Goal: Transaction & Acquisition: Purchase product/service

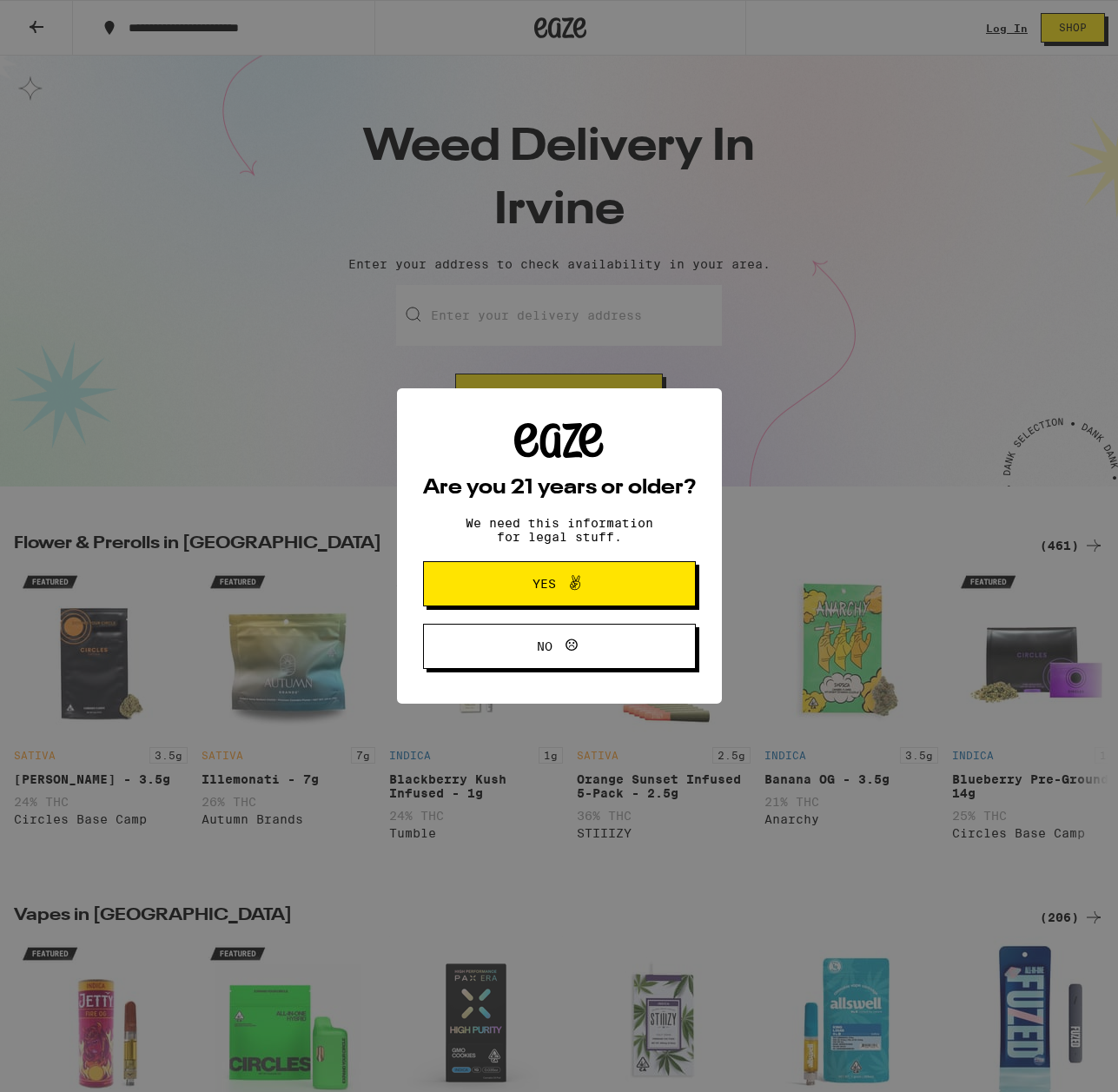
click at [519, 582] on span "Yes" at bounding box center [559, 584] width 132 height 22
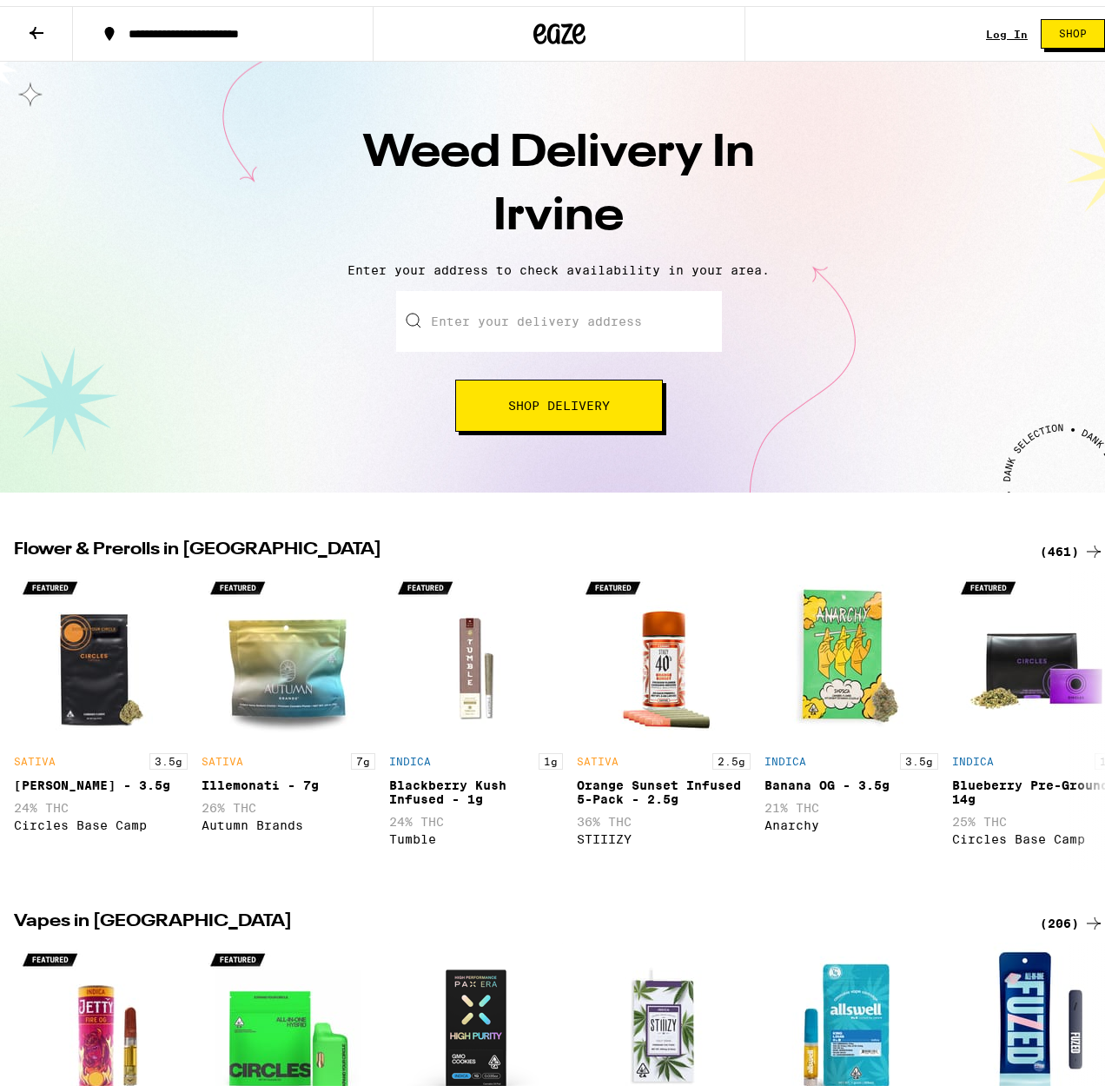
click at [994, 30] on link "Log In" at bounding box center [1006, 28] width 42 height 11
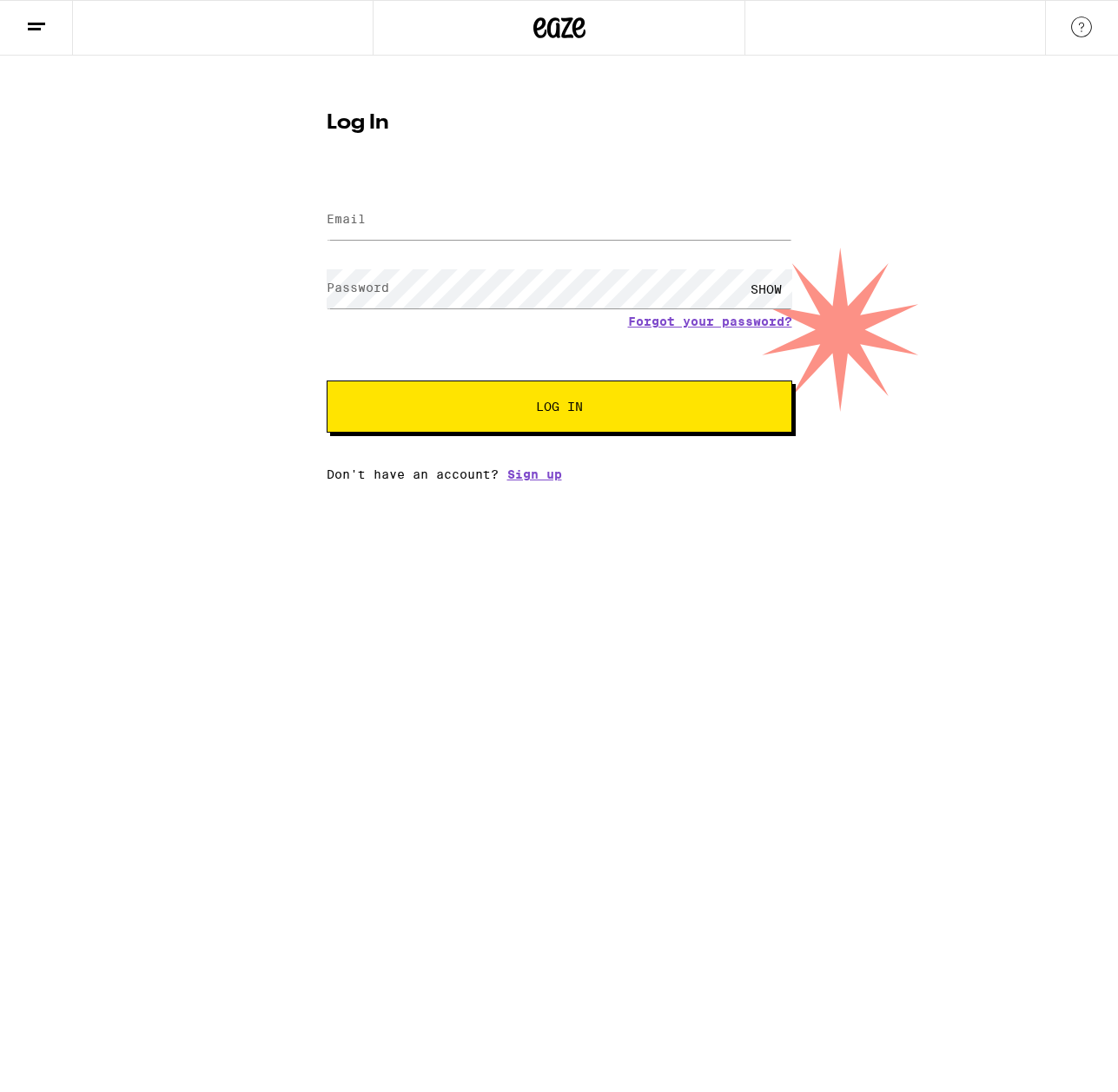
click at [371, 198] on div at bounding box center [559, 219] width 466 height 51
click at [371, 208] on input "Email" at bounding box center [559, 220] width 466 height 39
type input "[EMAIL_ADDRESS][DOMAIN_NAME]"
click at [326, 380] on button "Log In" at bounding box center [559, 406] width 466 height 52
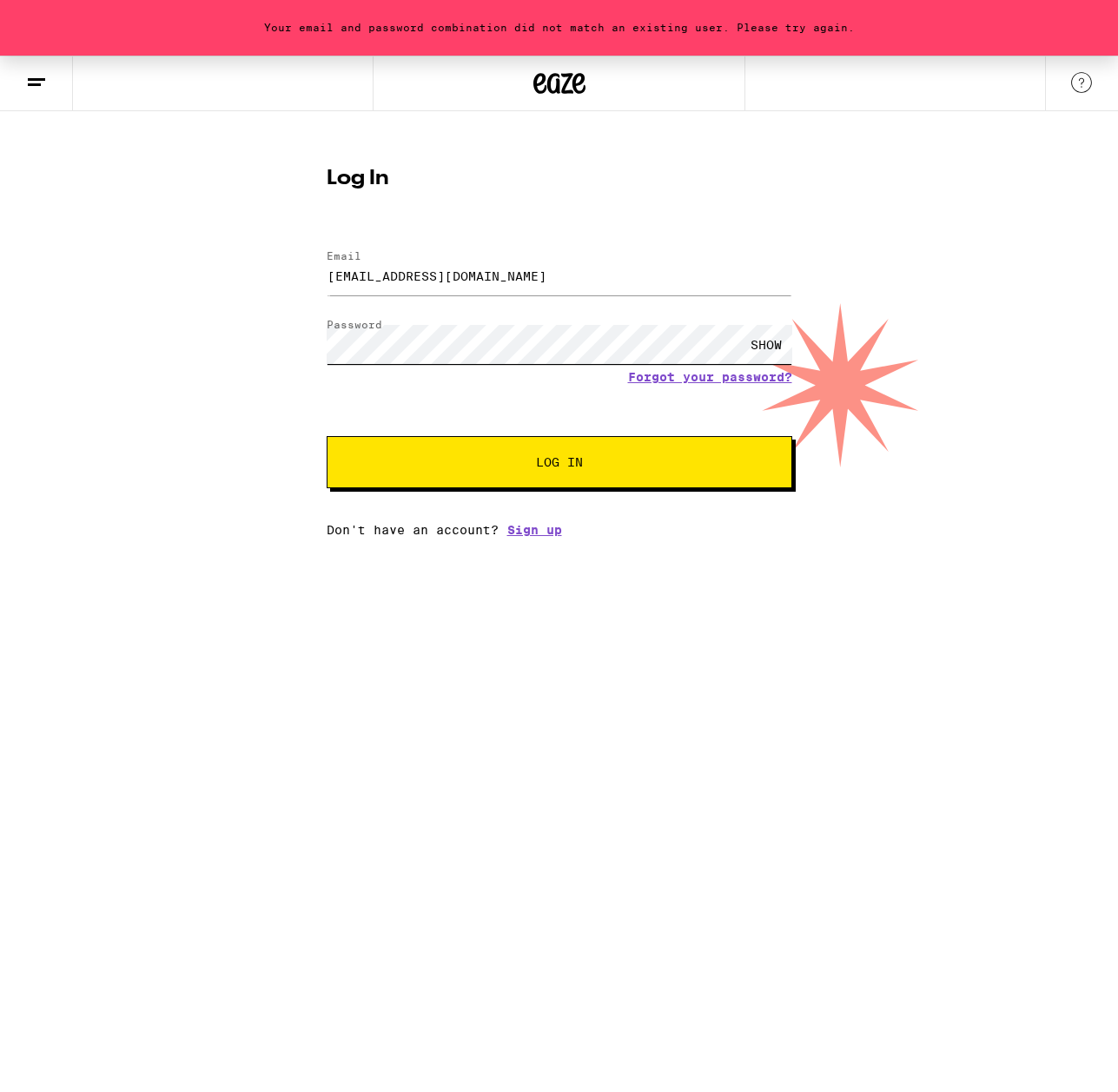
click at [60, 322] on div "Your email and password combination did not match an existing user. Please try …" at bounding box center [559, 296] width 1118 height 481
click at [326, 436] on button "Log In" at bounding box center [559, 462] width 466 height 52
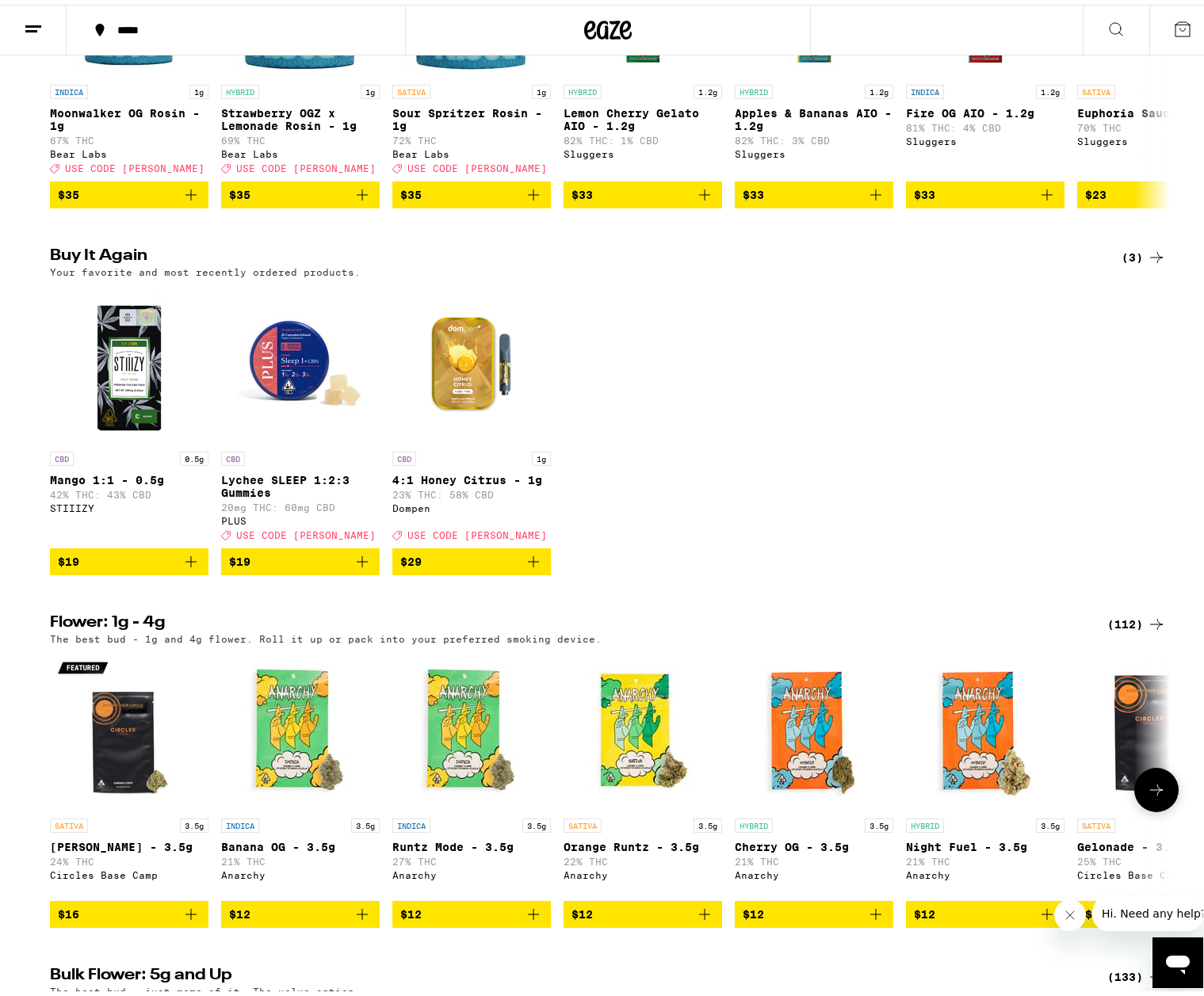
scroll to position [1584, 0]
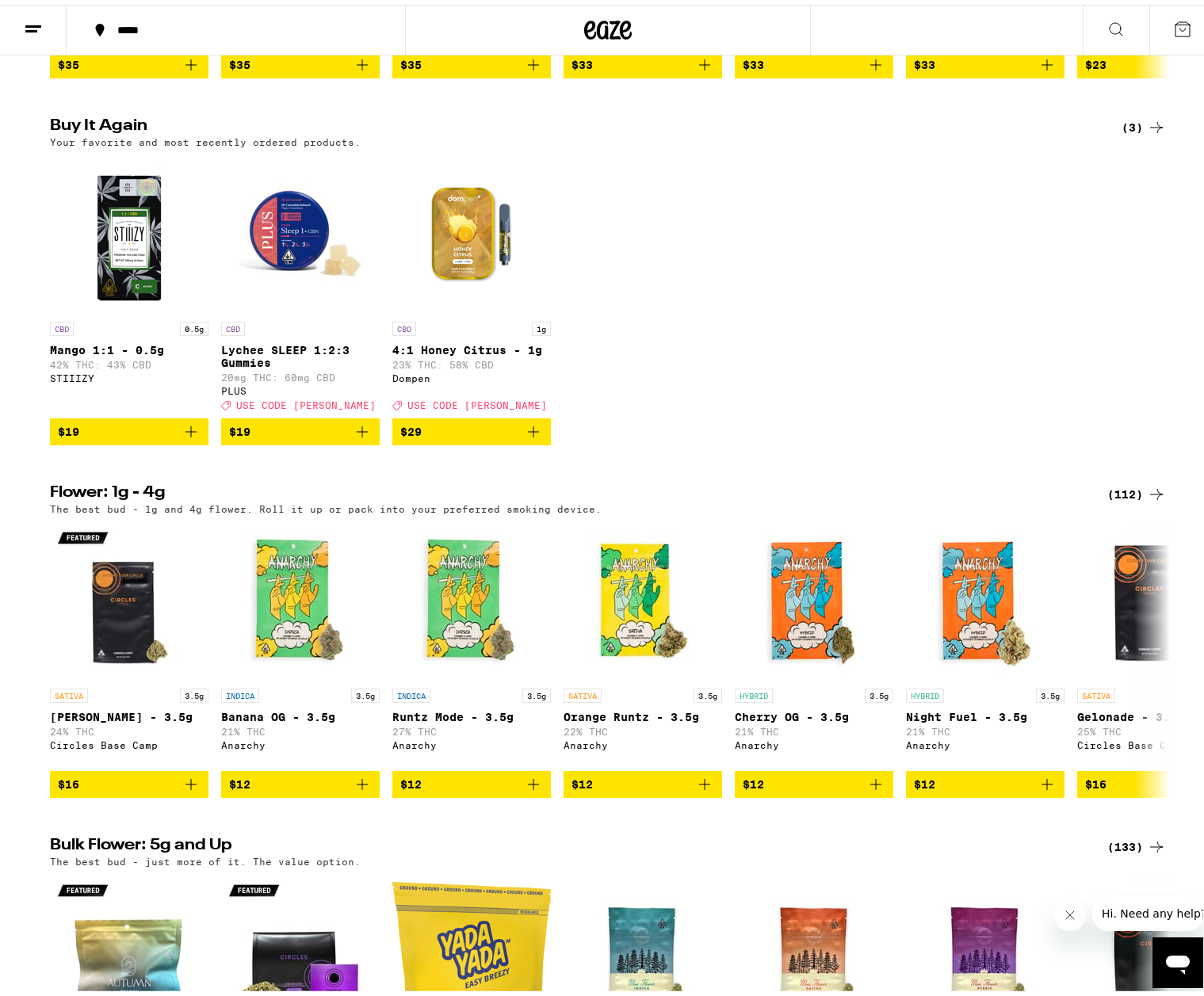
click at [362, 437] on icon "Add to bag" at bounding box center [362, 427] width 19 height 19
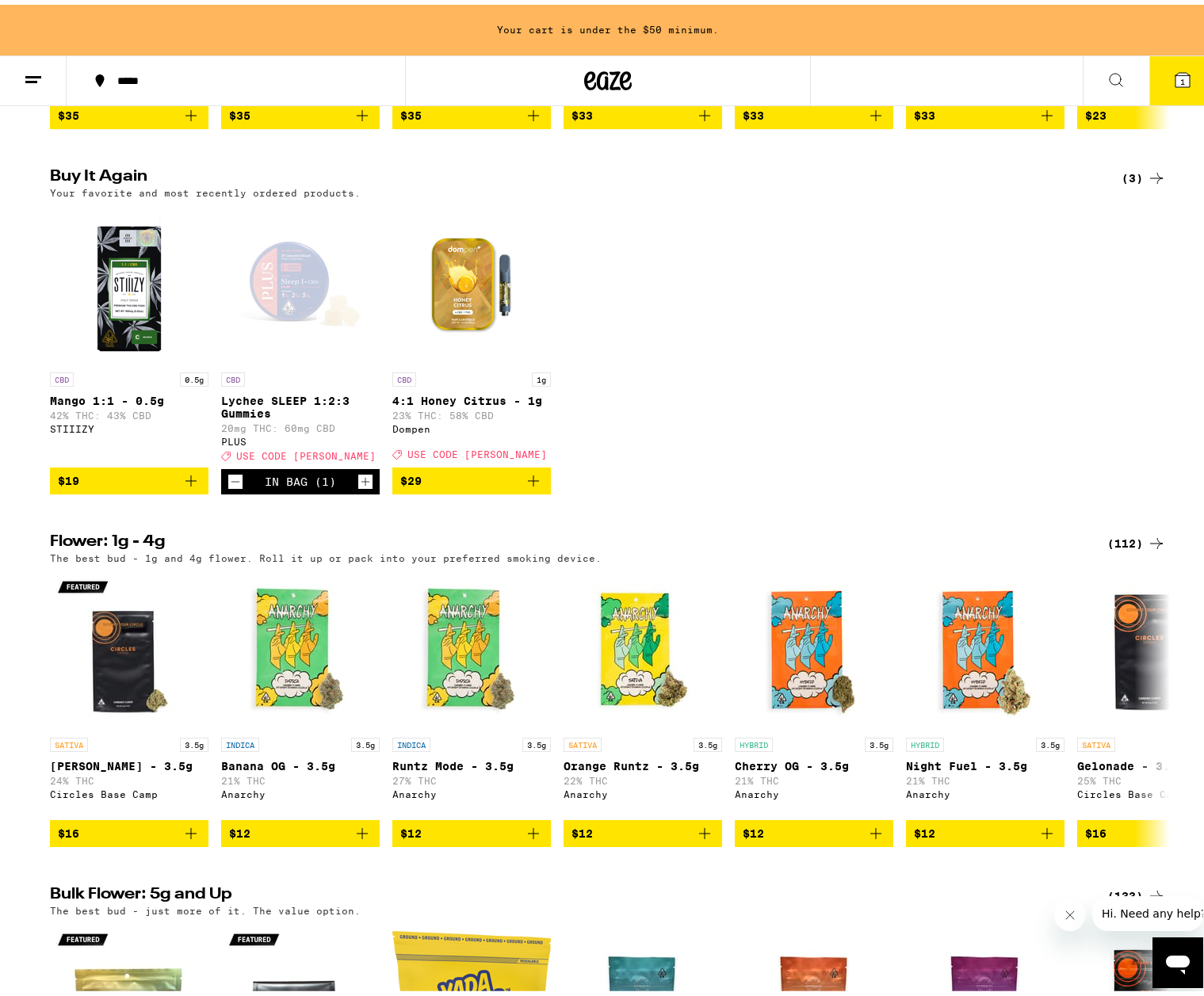
scroll to position [1635, 0]
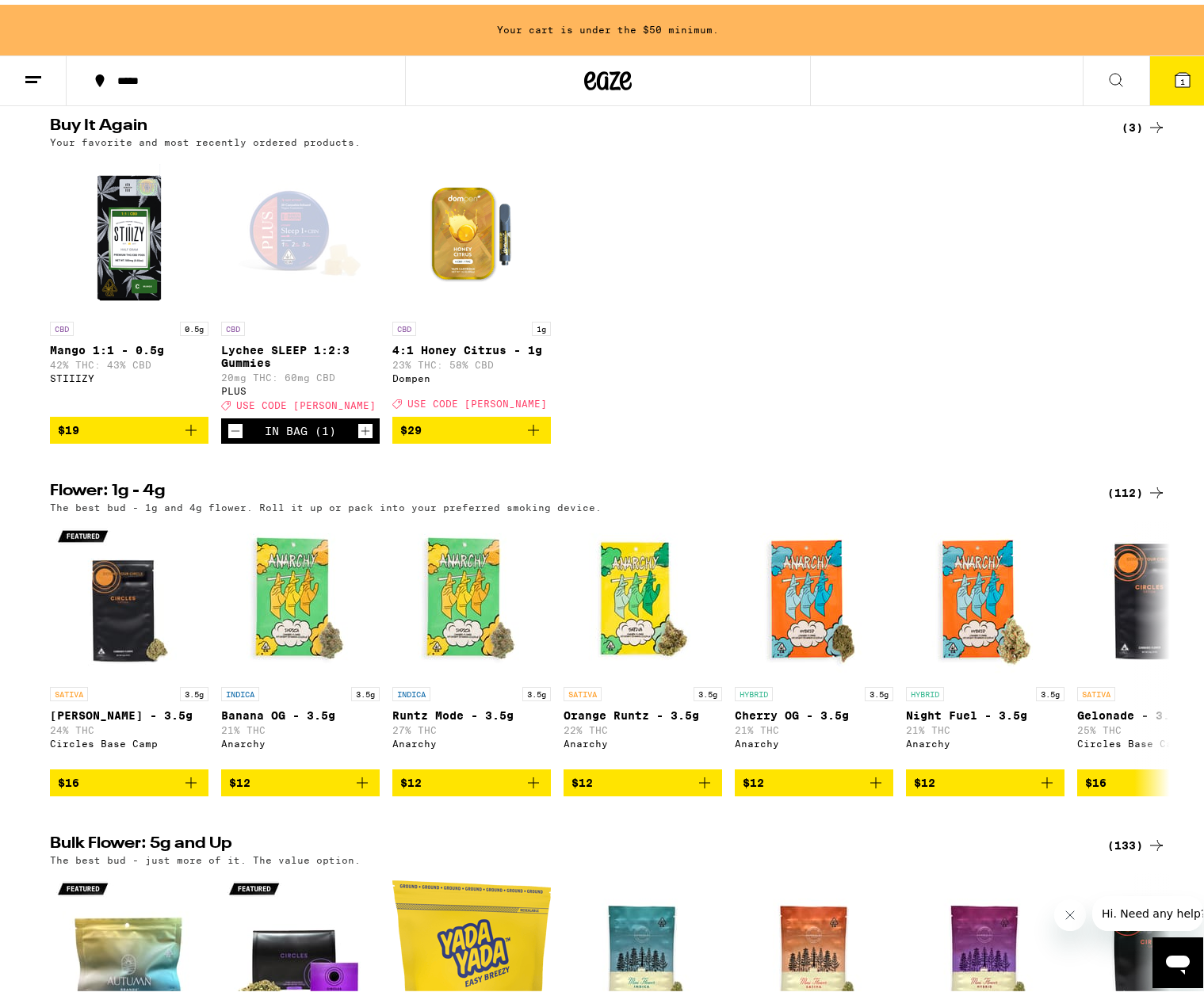
click at [187, 435] on icon "Add to bag" at bounding box center [191, 426] width 19 height 19
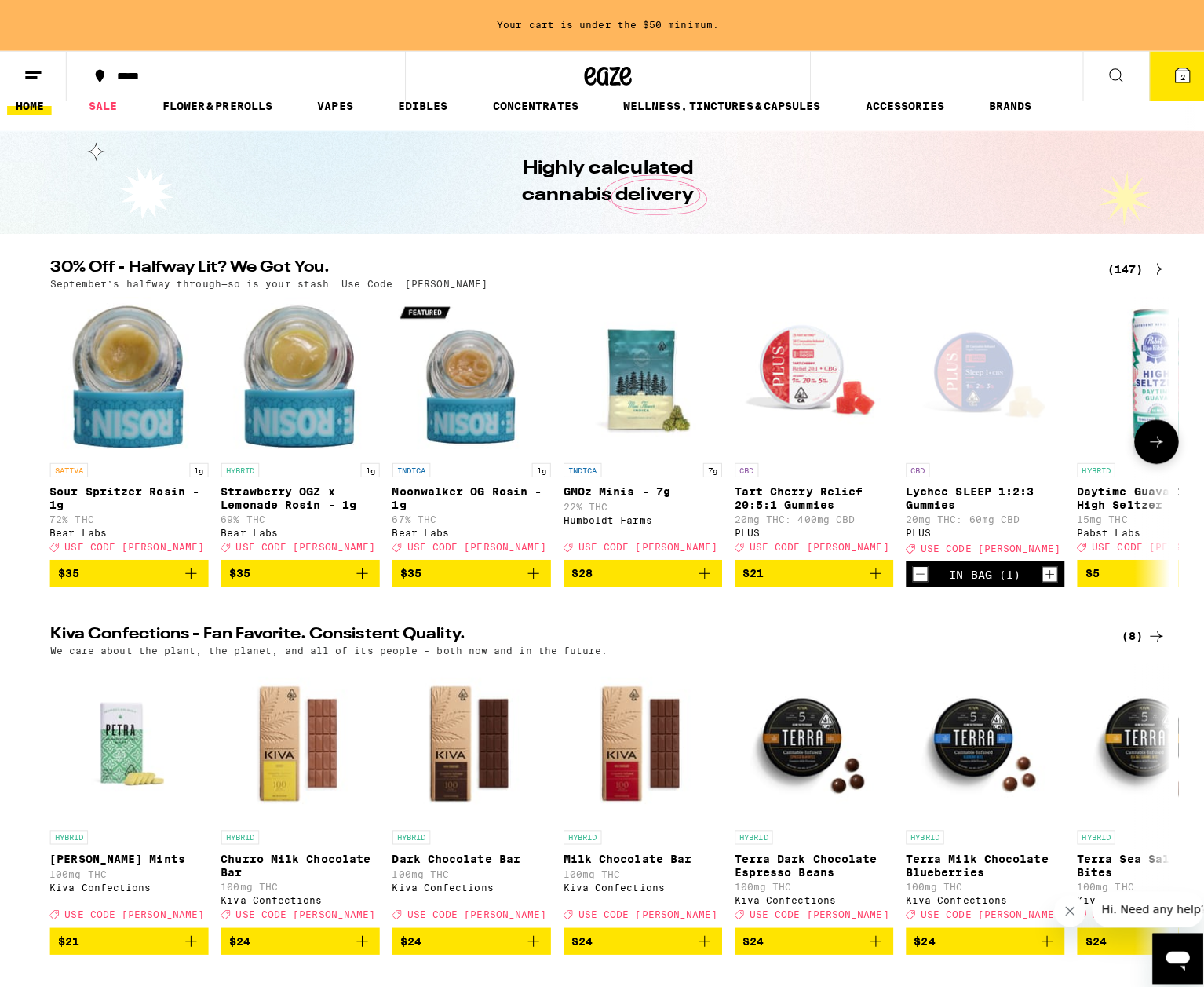
scroll to position [0, 0]
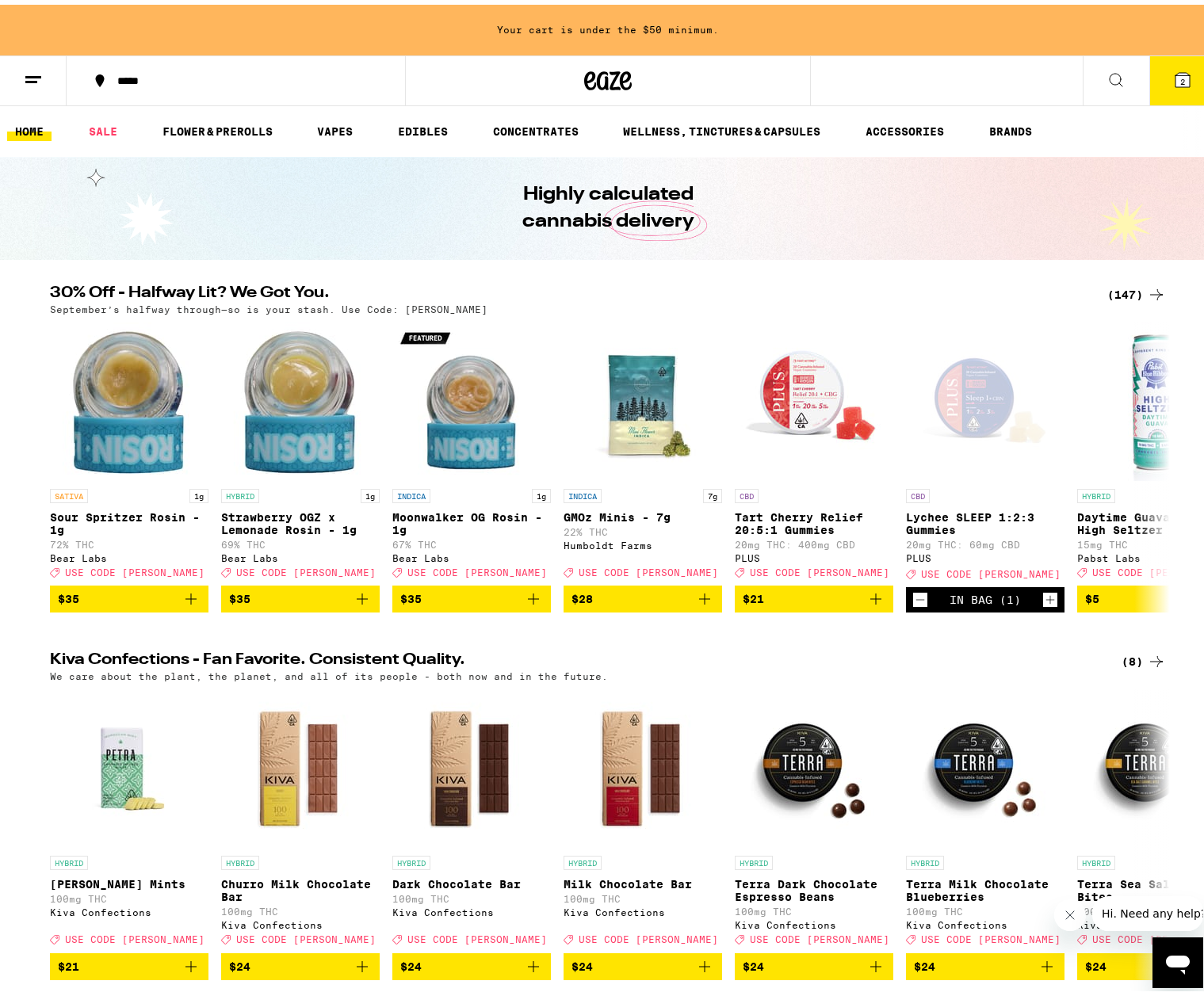
click at [1007, 75] on button at bounding box center [1116, 76] width 67 height 50
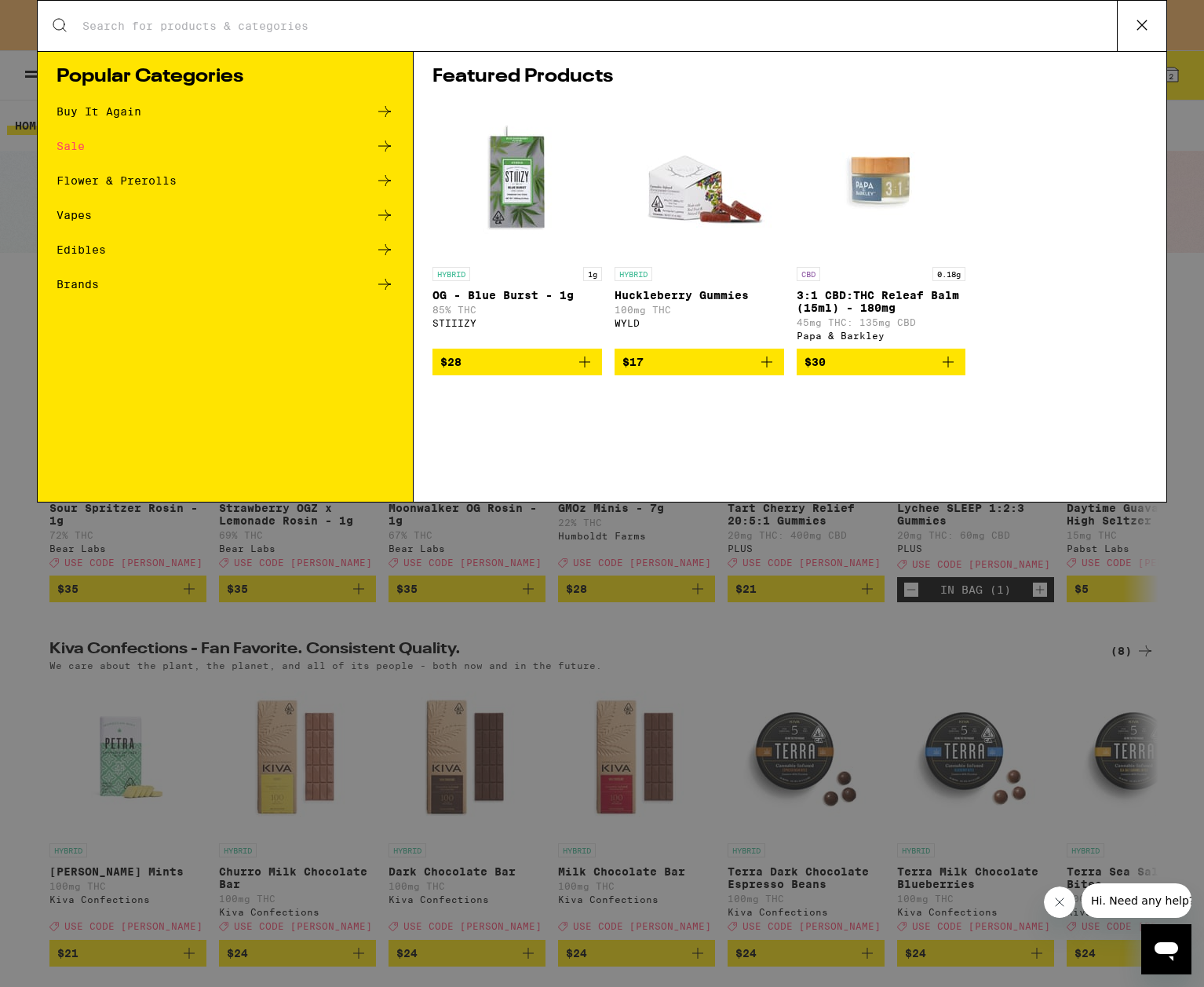
click at [839, 24] on input "Search for Products" at bounding box center [599, 25] width 1035 height 14
type input "W"
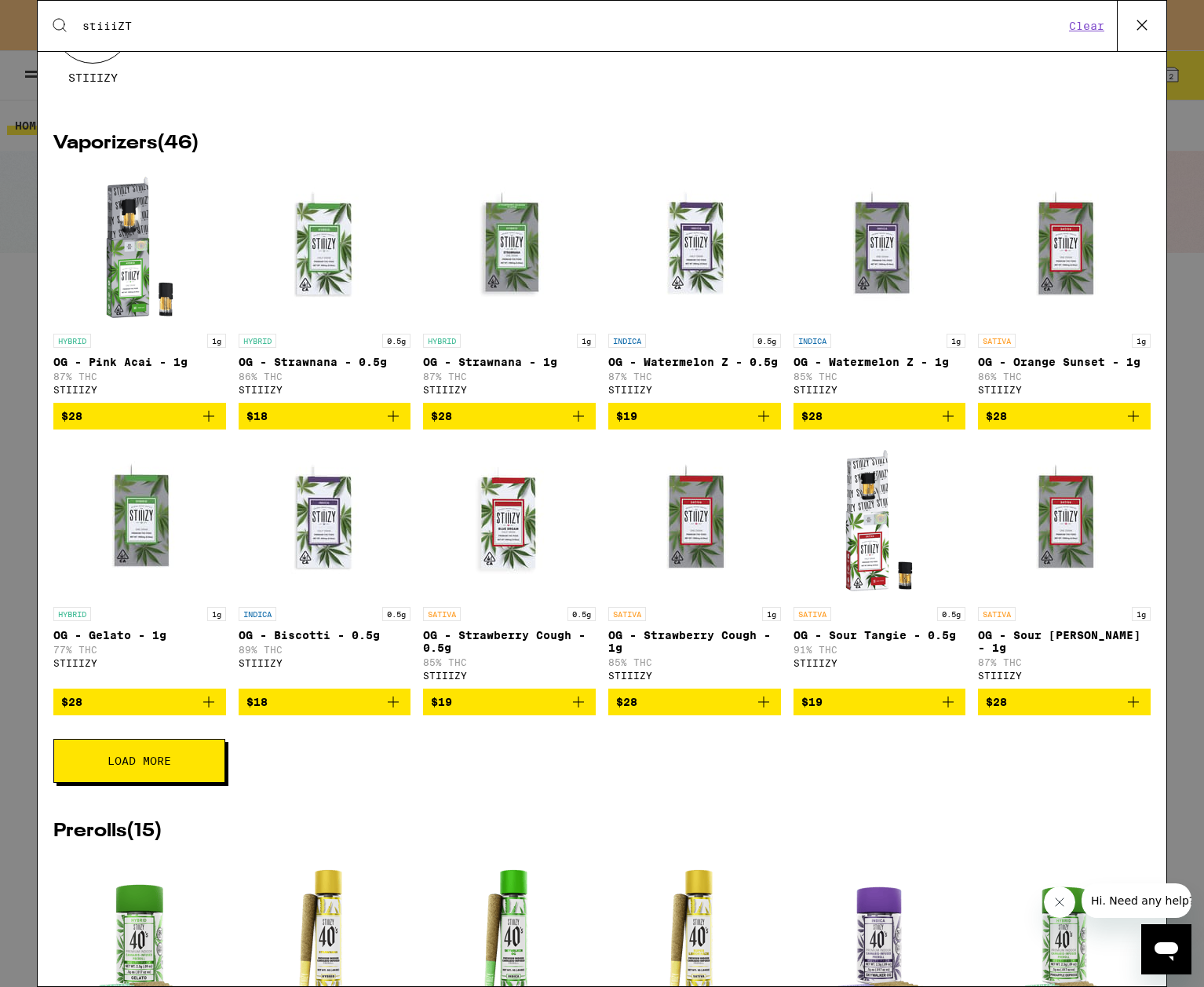
scroll to position [157, 0]
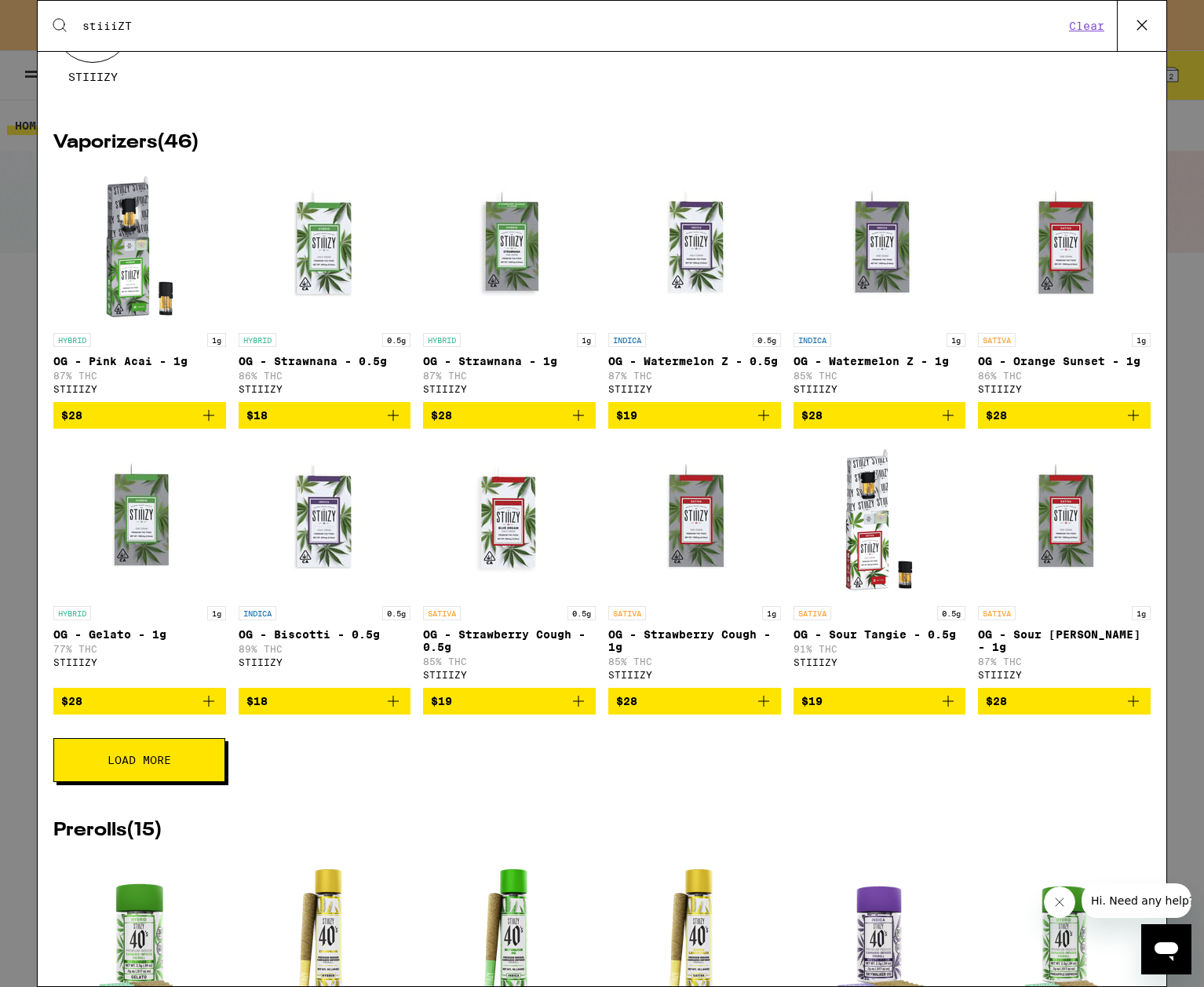
type input "stiiiZT"
click at [196, 782] on button "Load More" at bounding box center [139, 759] width 172 height 44
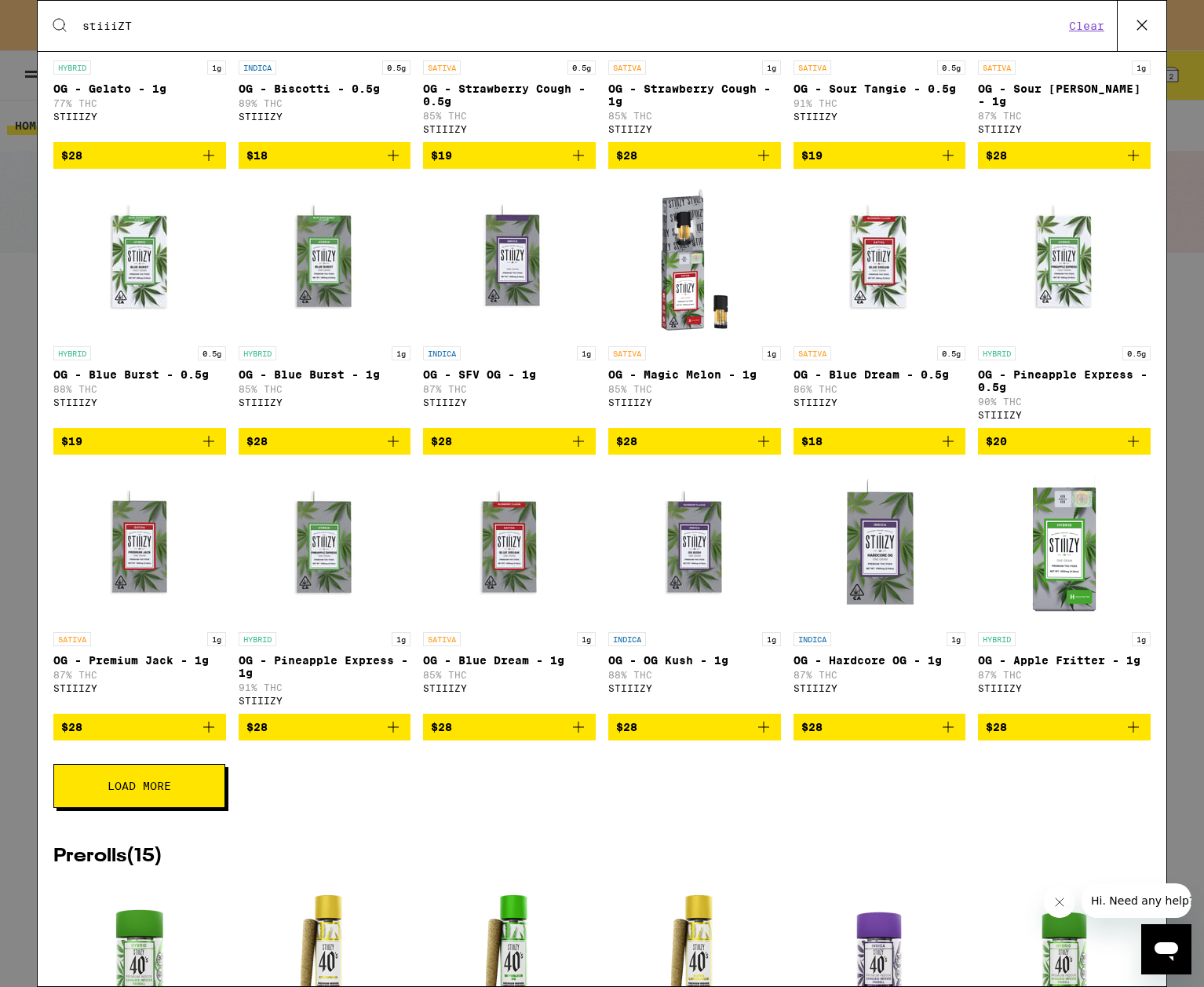
scroll to position [706, 0]
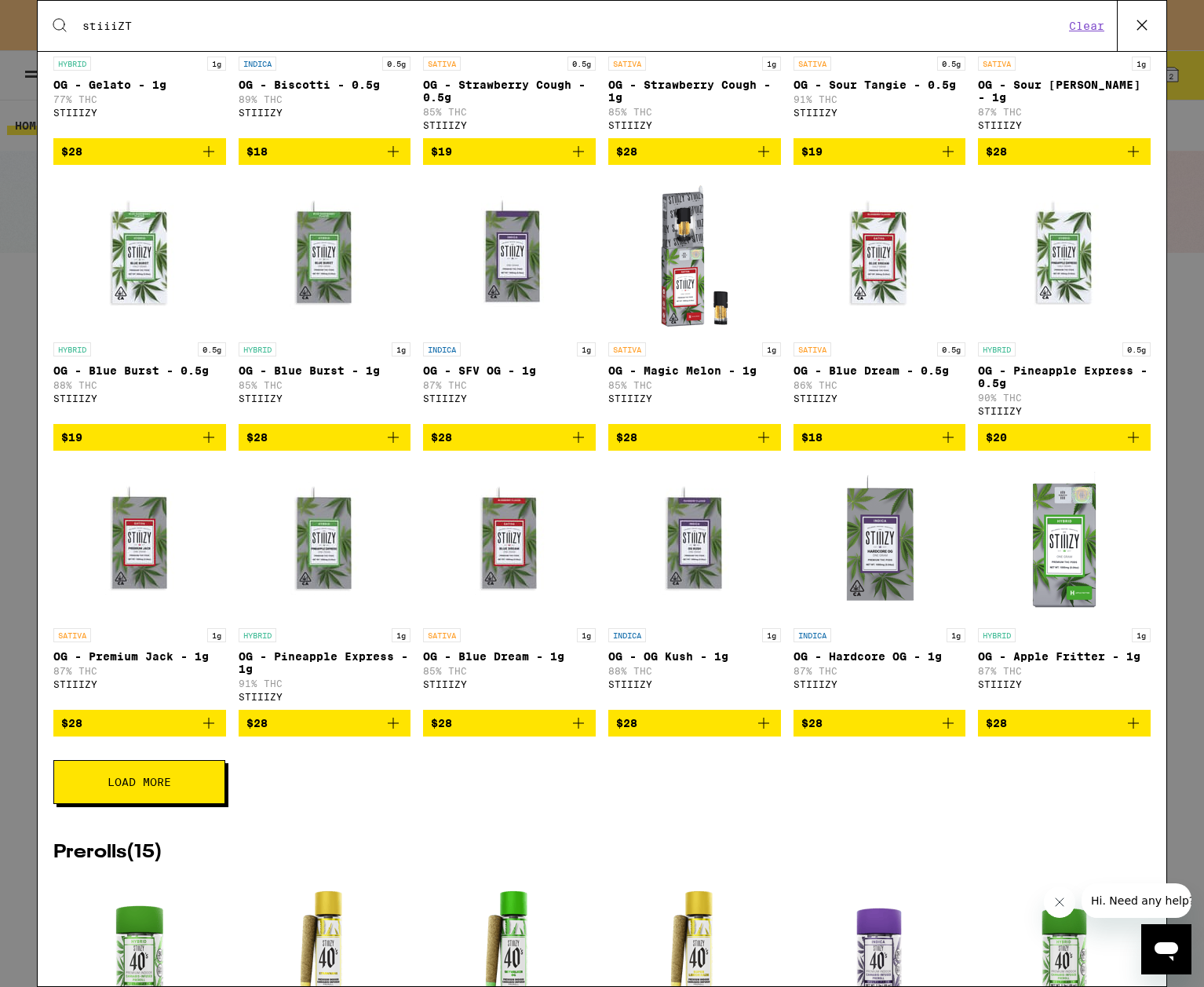
click at [144, 787] on span "Load More" at bounding box center [139, 781] width 64 height 11
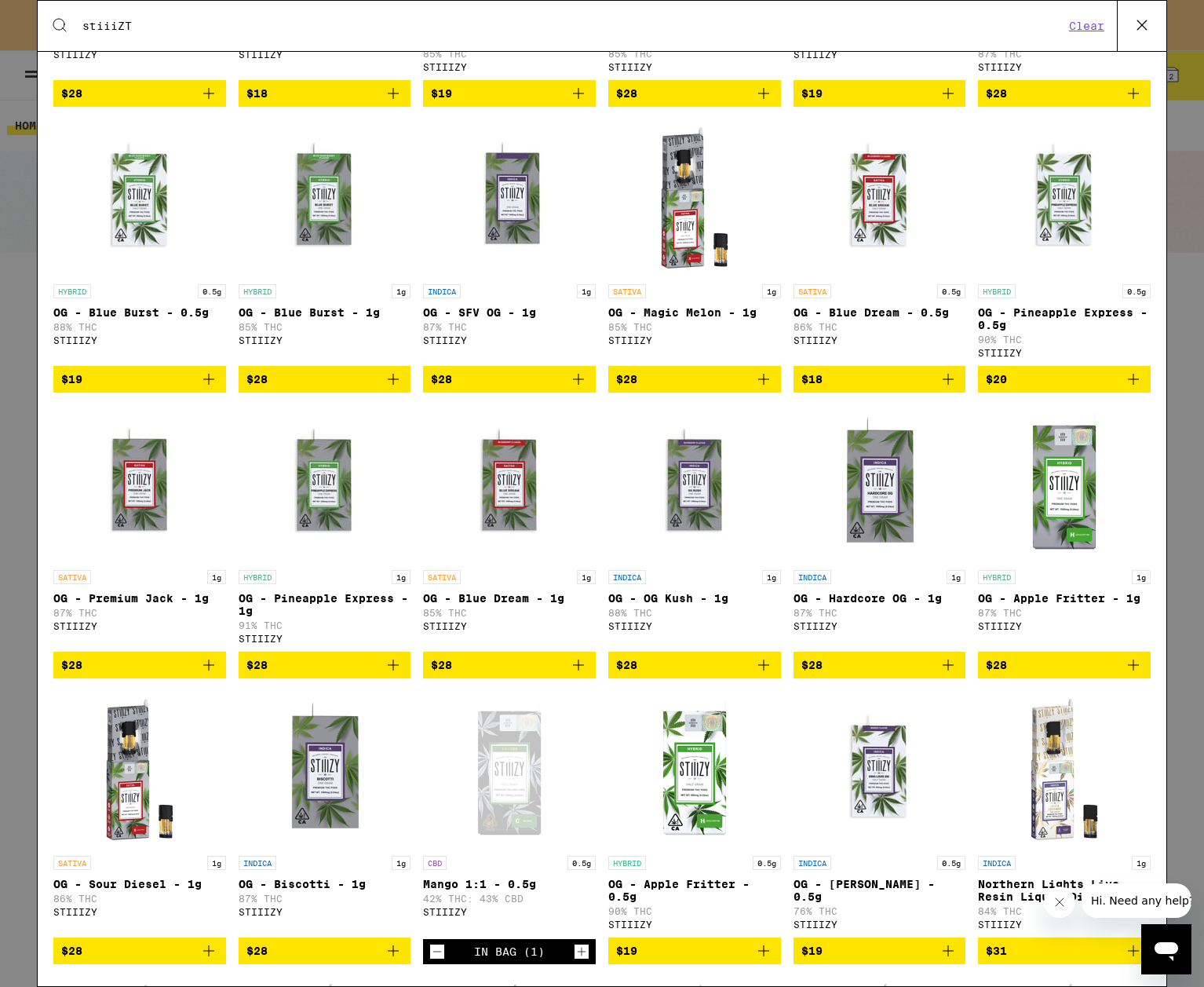
scroll to position [1178, 0]
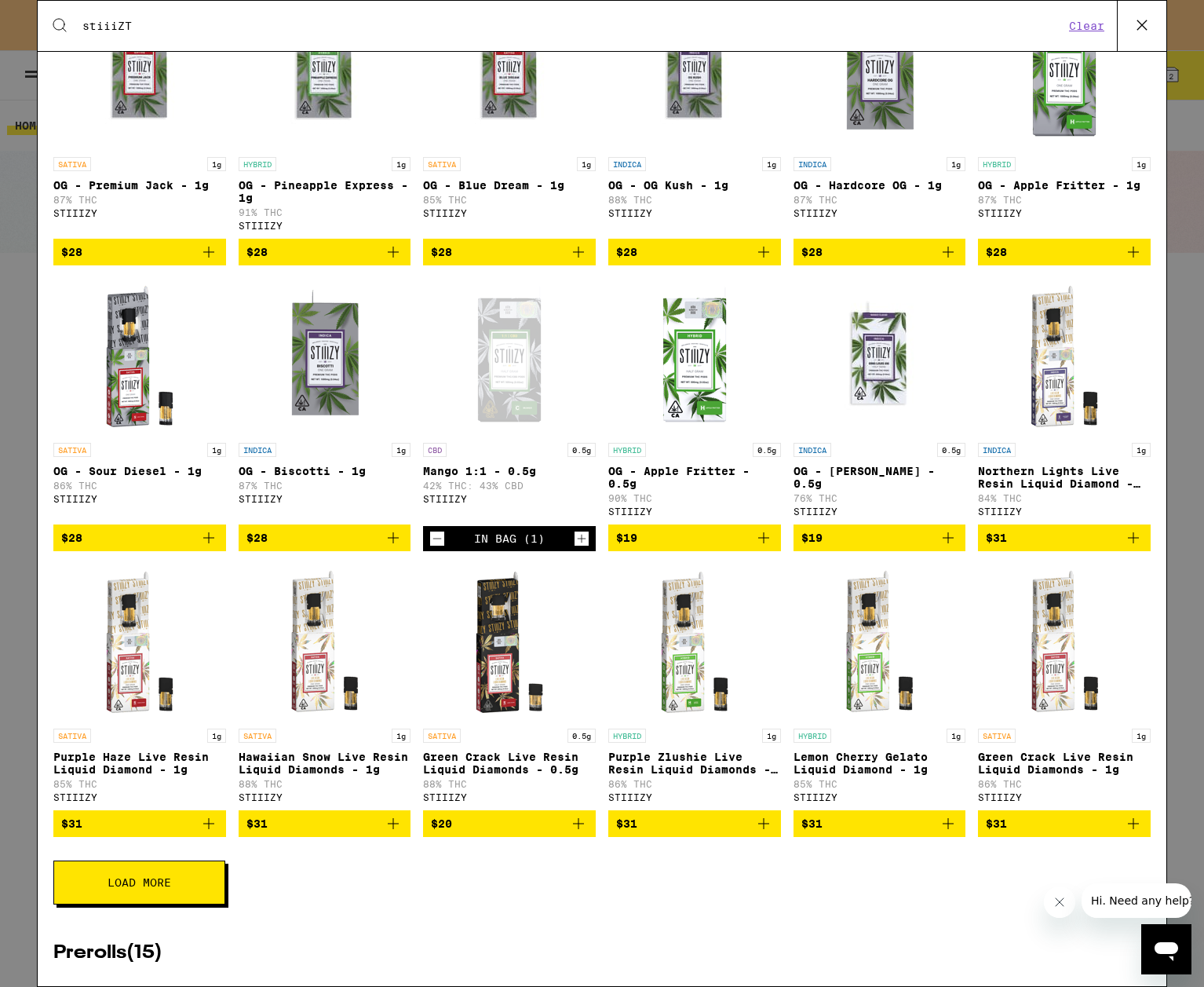
click at [942, 543] on icon "Add to bag" at bounding box center [947, 538] width 11 height 11
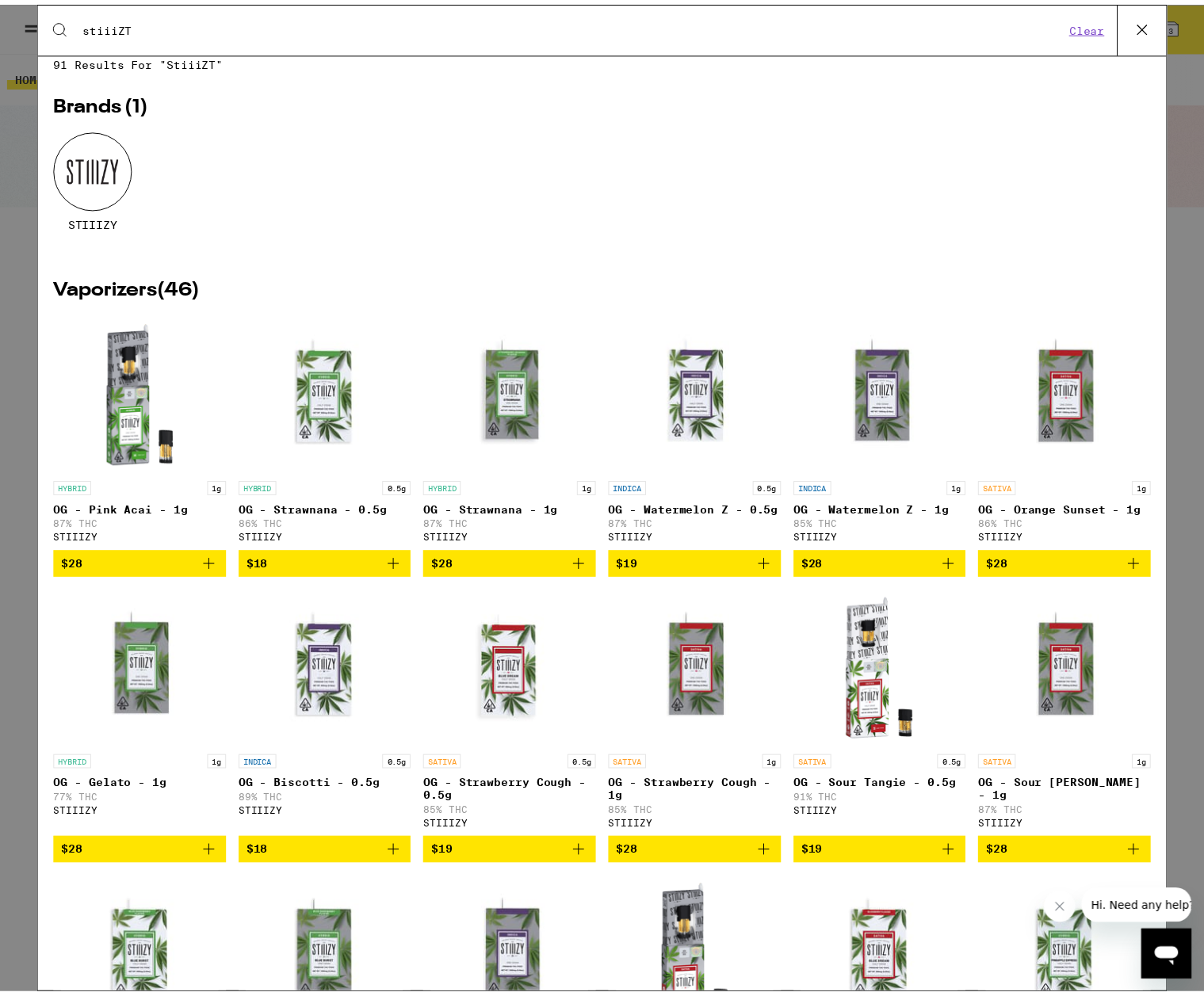
scroll to position [0, 0]
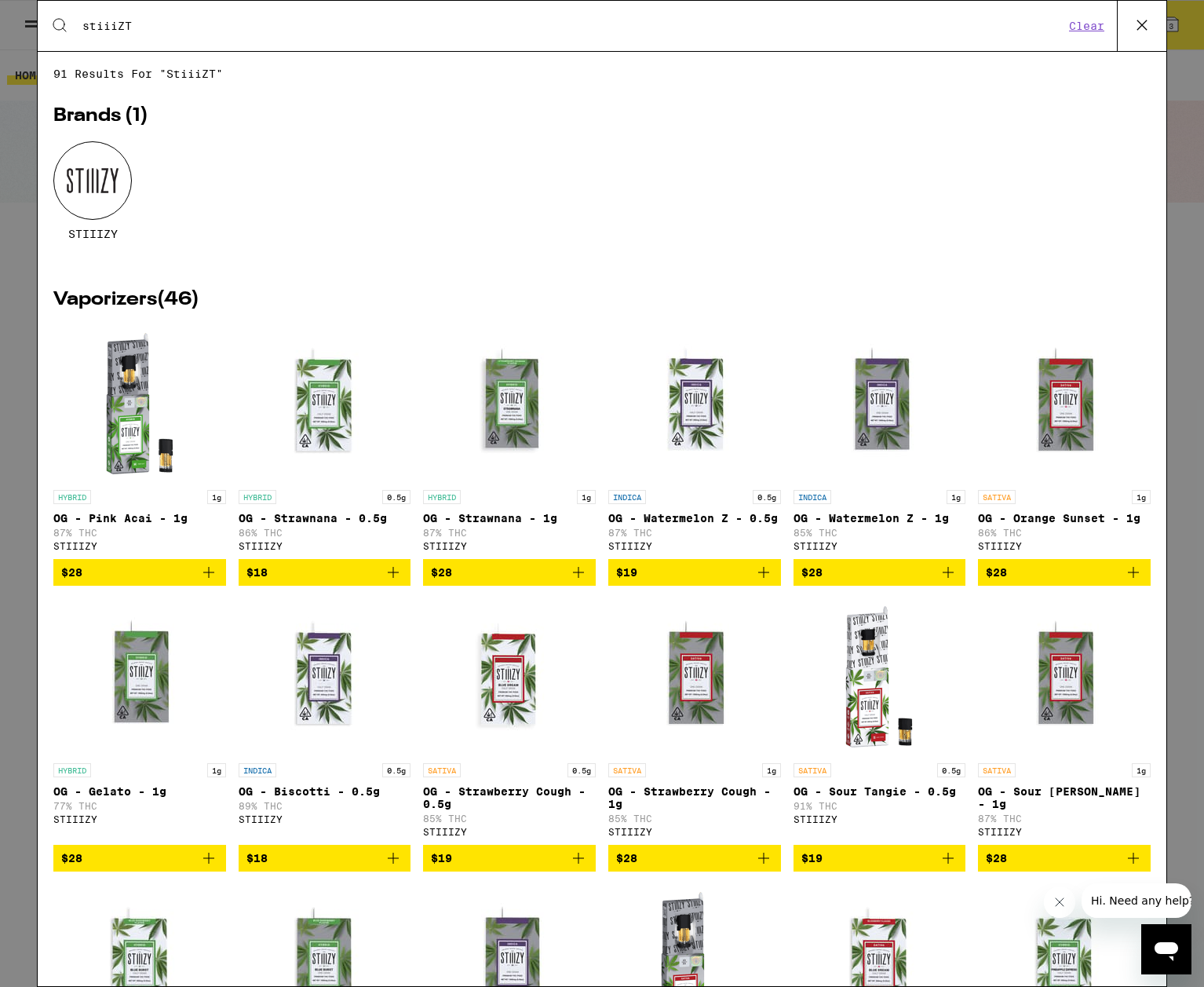
click at [997, 21] on icon at bounding box center [1141, 24] width 9 height 9
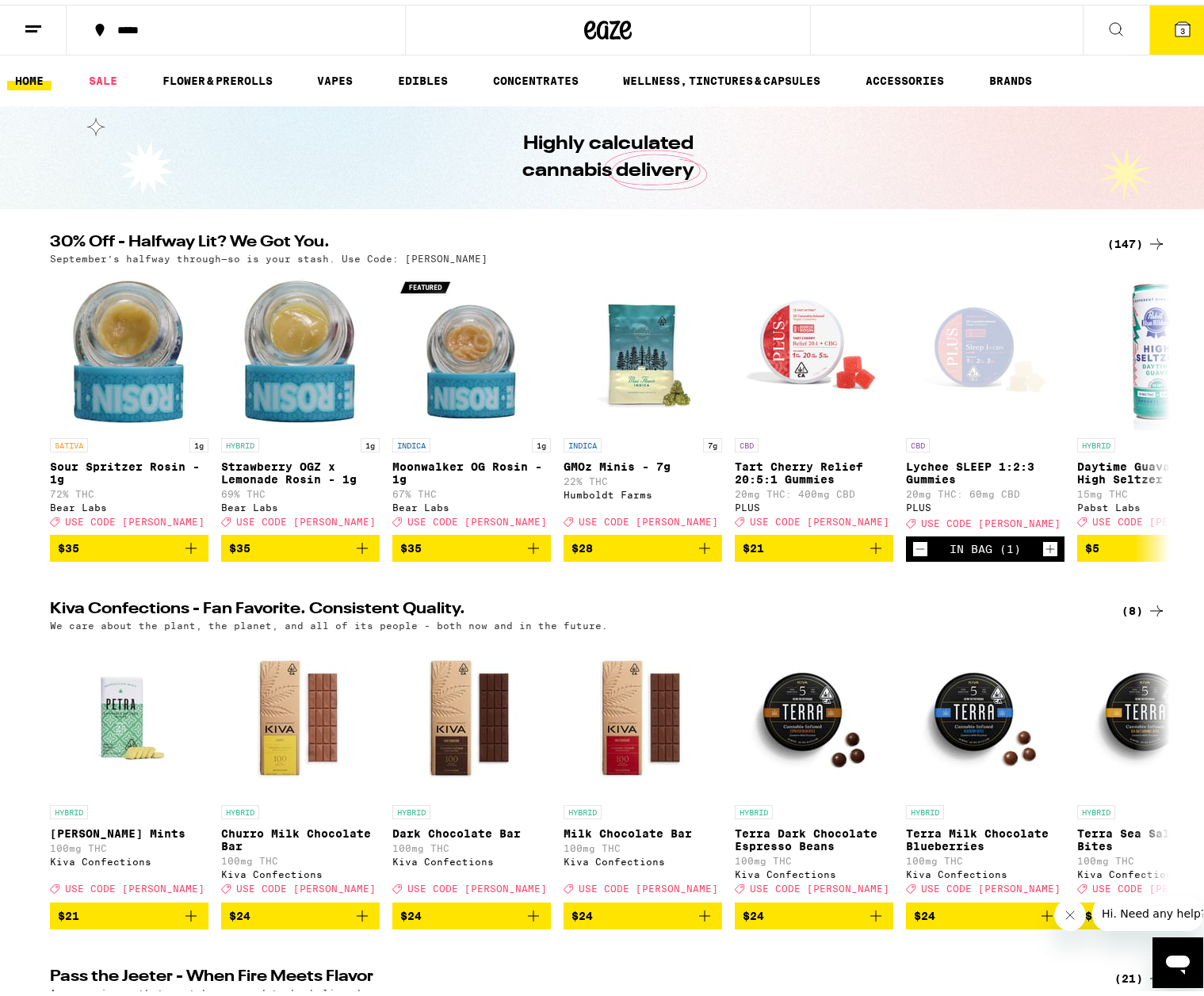
click at [1007, 38] on button "3" at bounding box center [1182, 25] width 67 height 49
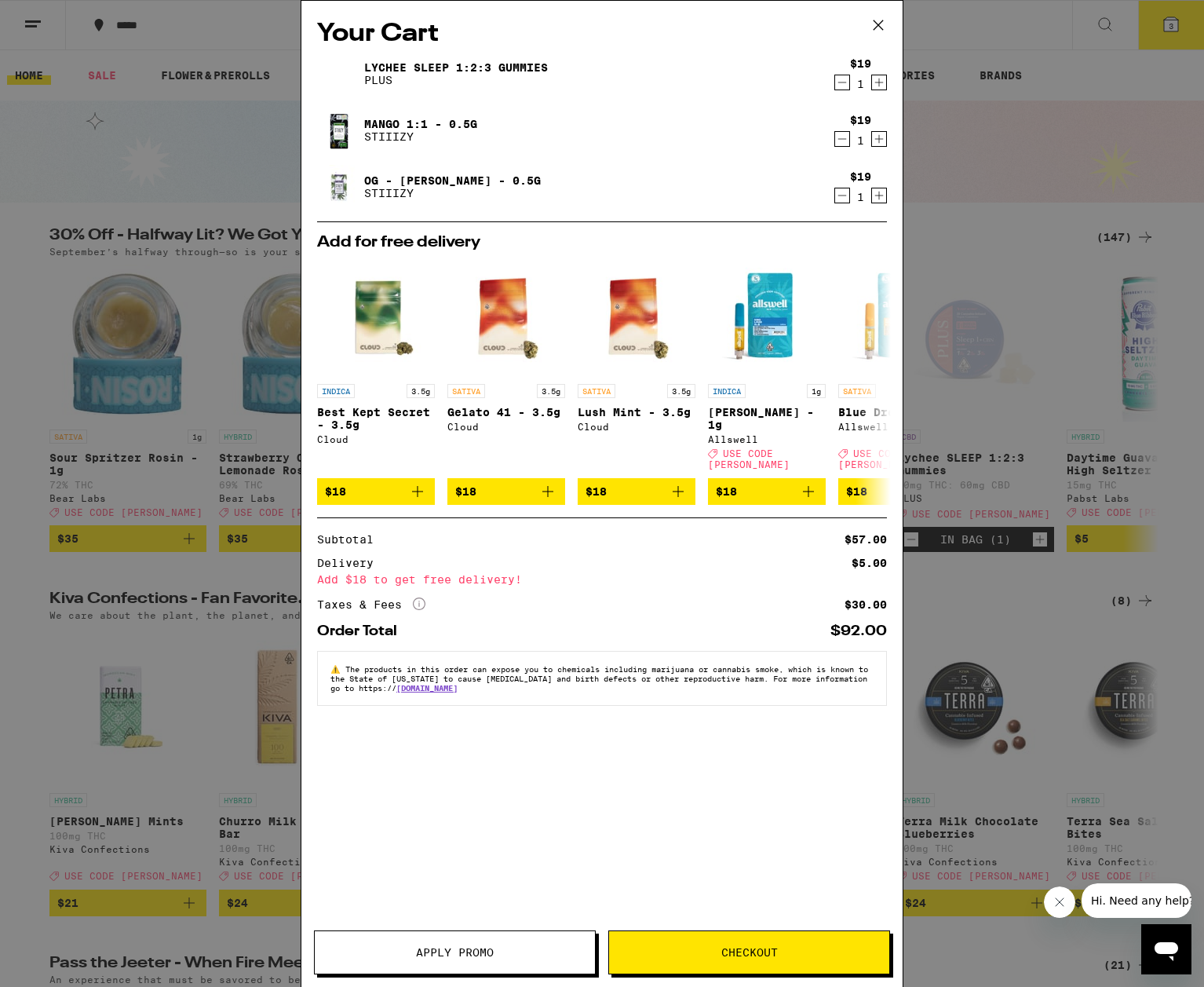
click at [501, 930] on div "Your Cart Lychee SLEEP 1:2:3 Gummies PLUS $19 1 Mango 1:1 - 0.5g STIIIZY $19 1 …" at bounding box center [602, 470] width 601 height 939
click at [501, 938] on button "Apply Promo" at bounding box center [455, 952] width 282 height 44
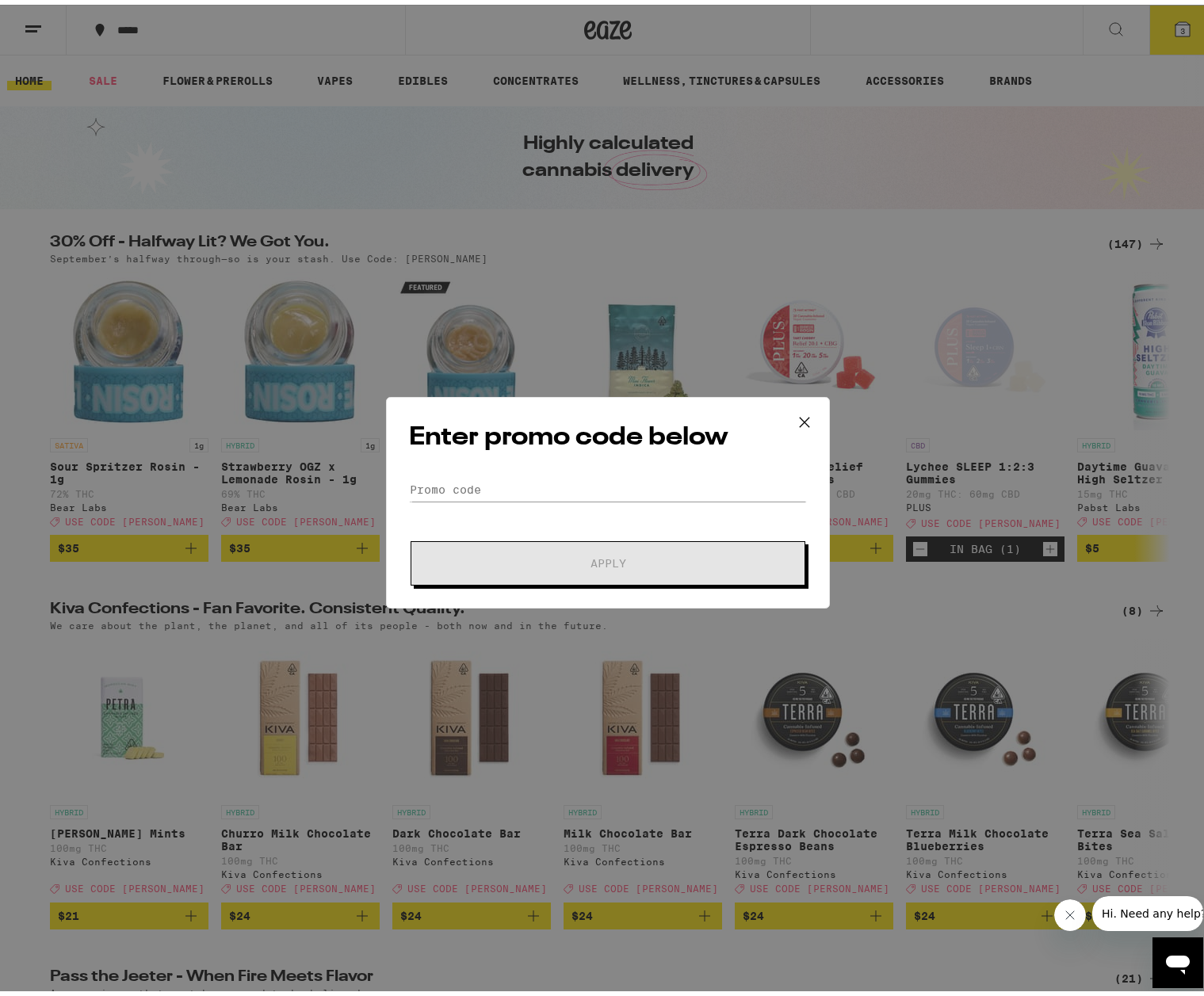
click at [503, 500] on form "Promo Code Apply" at bounding box center [607, 526] width 398 height 108
click at [501, 496] on input "Promo Code" at bounding box center [607, 485] width 398 height 24
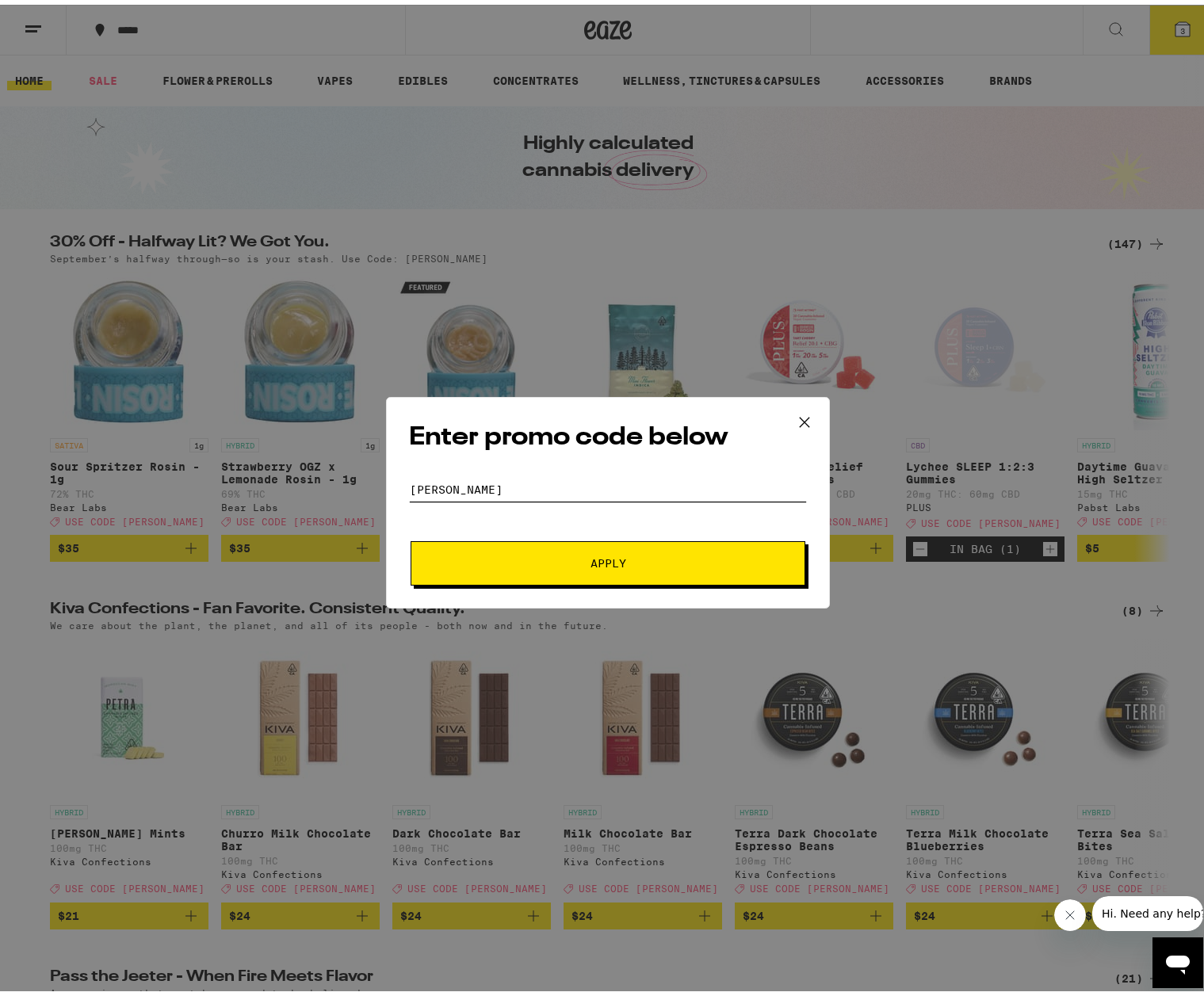
type input "[PERSON_NAME]"
click at [627, 575] on button "Apply" at bounding box center [607, 559] width 394 height 44
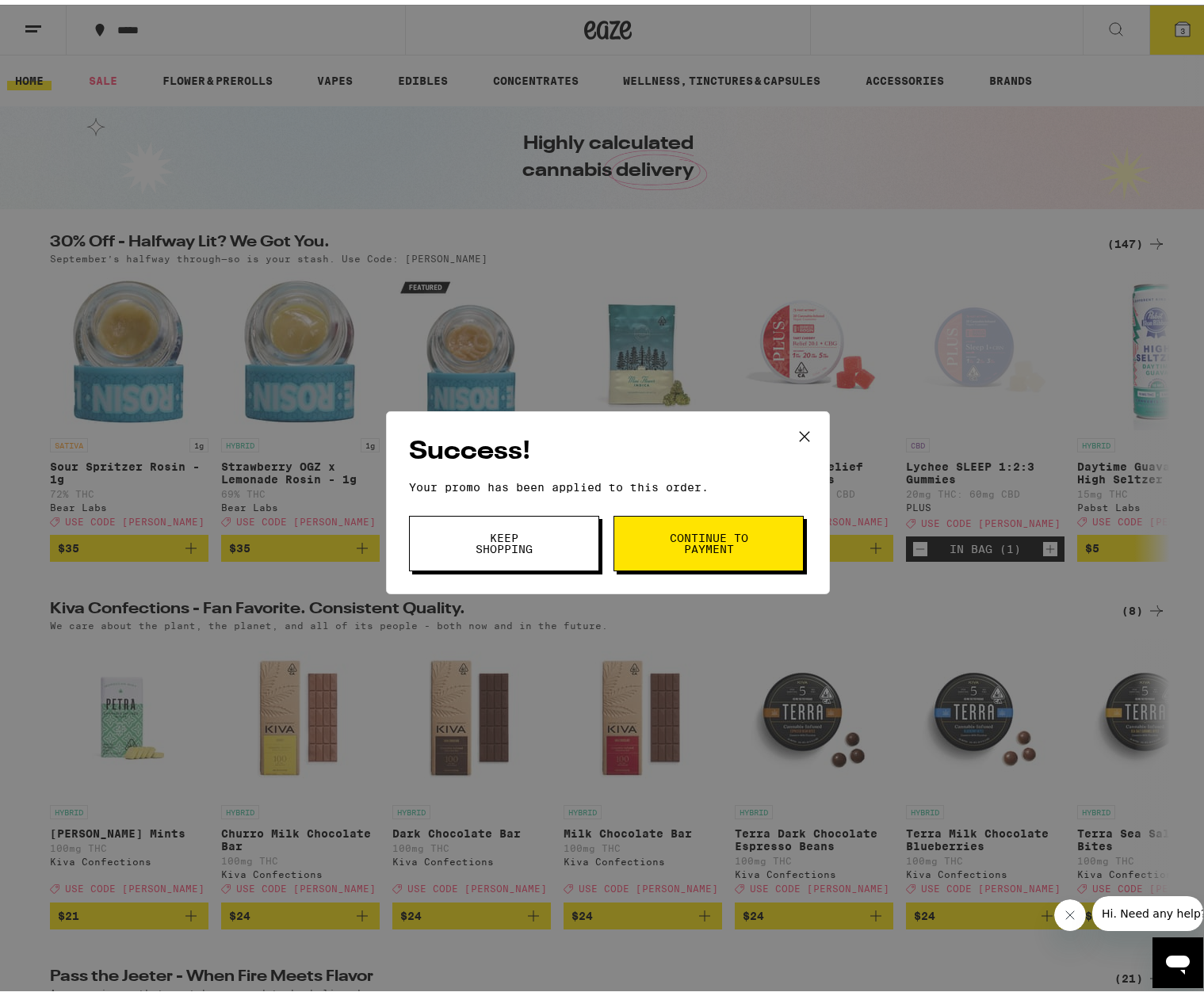
click at [679, 541] on span "Continue to payment" at bounding box center [708, 538] width 81 height 22
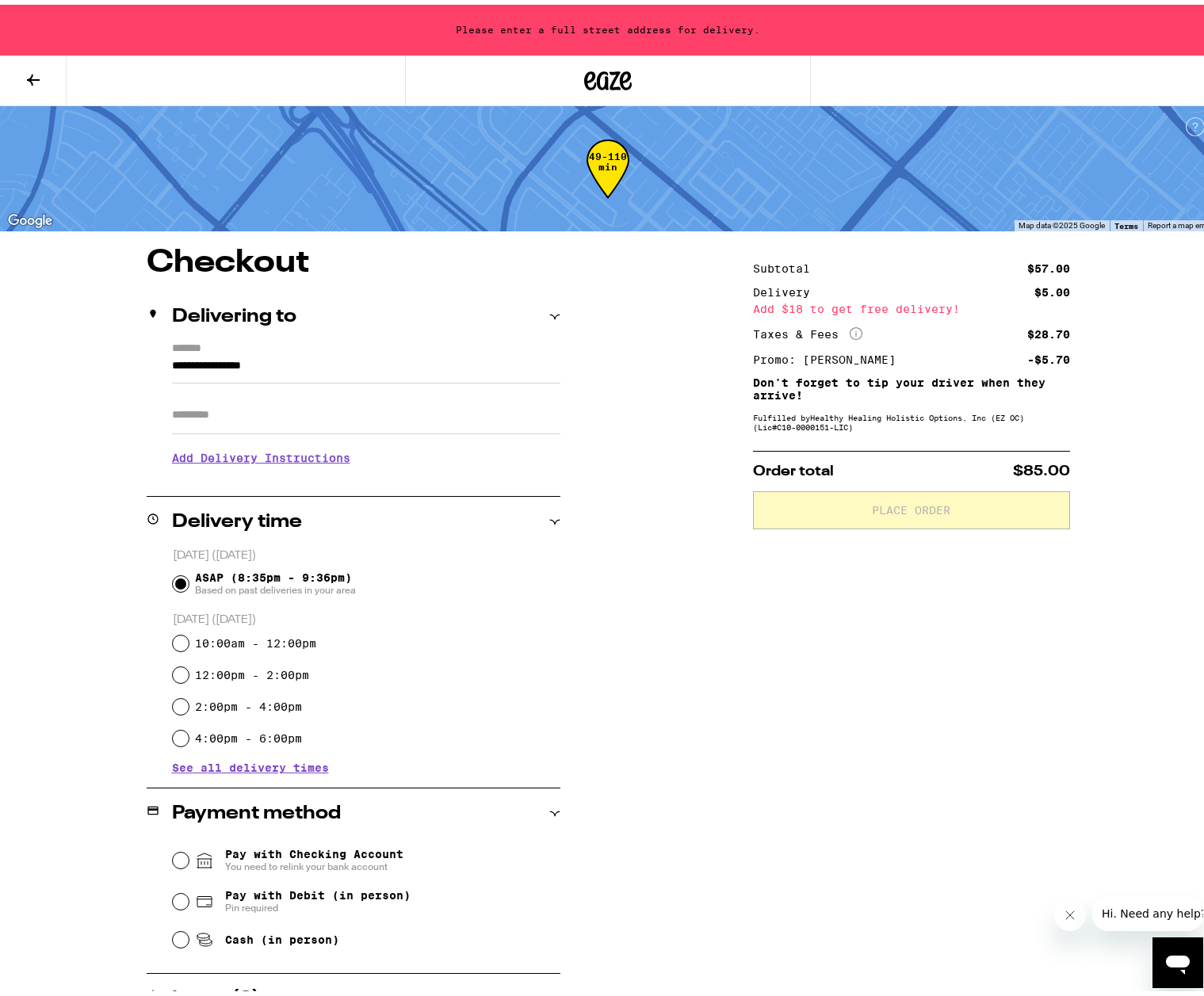
click at [850, 333] on icon "More Info" at bounding box center [856, 328] width 13 height 13
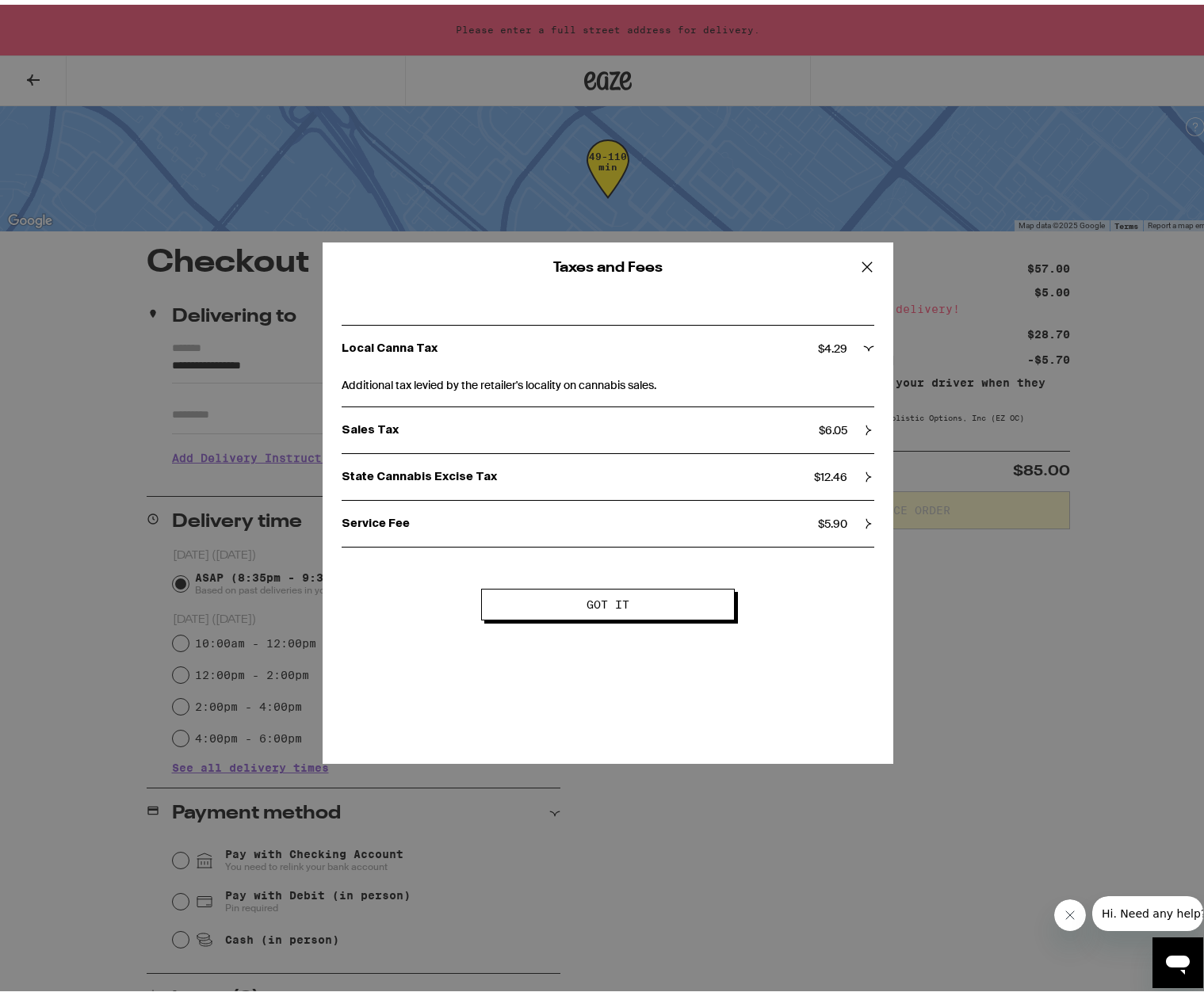
click at [944, 579] on div "Taxes and Fees Local Canna Tax $ 4.29 Additional tax levied by the retailer's l…" at bounding box center [608, 498] width 1216 height 996
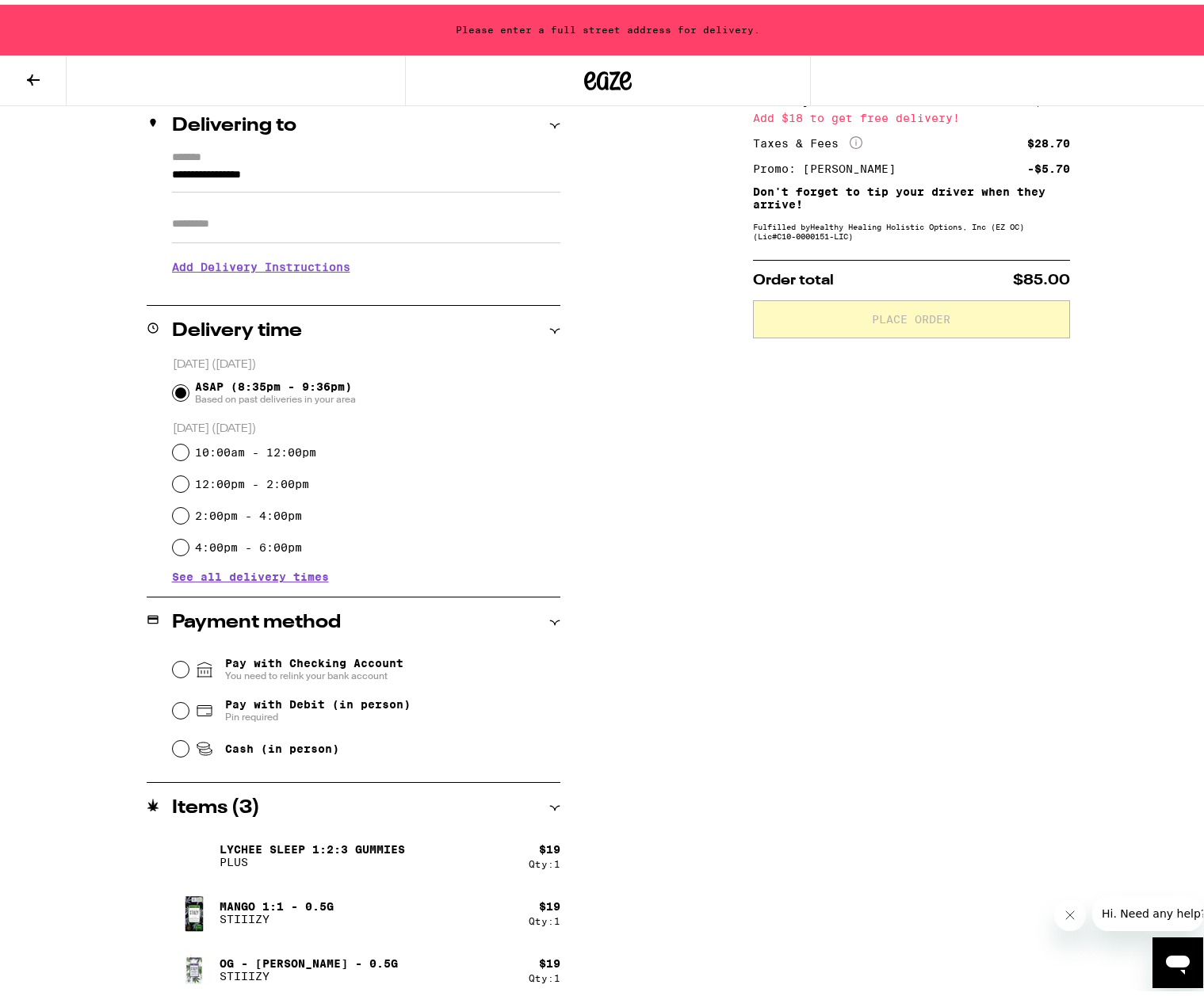
scroll to position [196, 0]
